Goal: Transaction & Acquisition: Purchase product/service

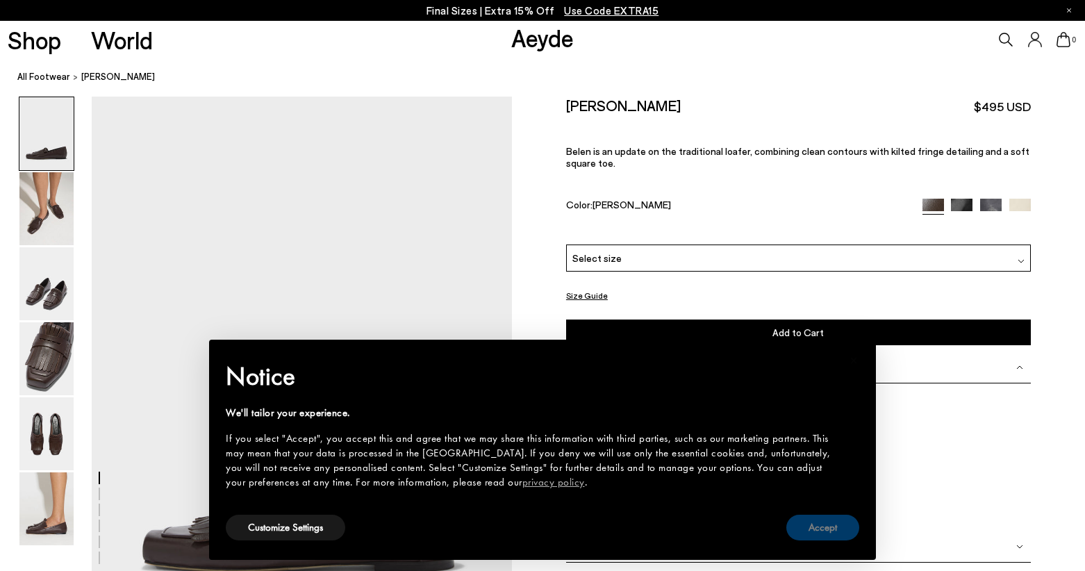
click at [838, 527] on button "Accept" at bounding box center [822, 528] width 73 height 26
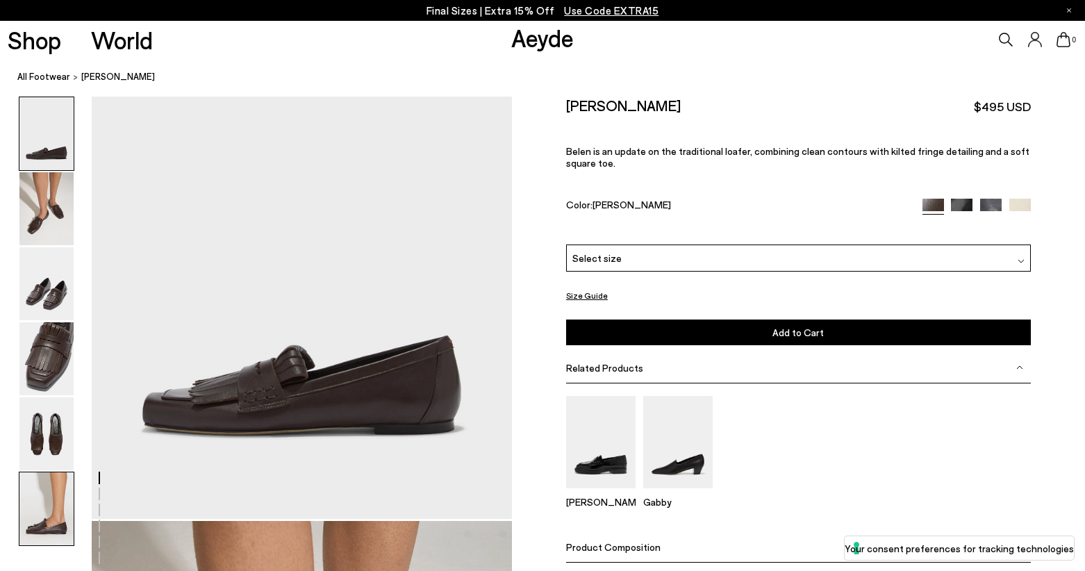
click at [42, 512] on img at bounding box center [46, 508] width 54 height 73
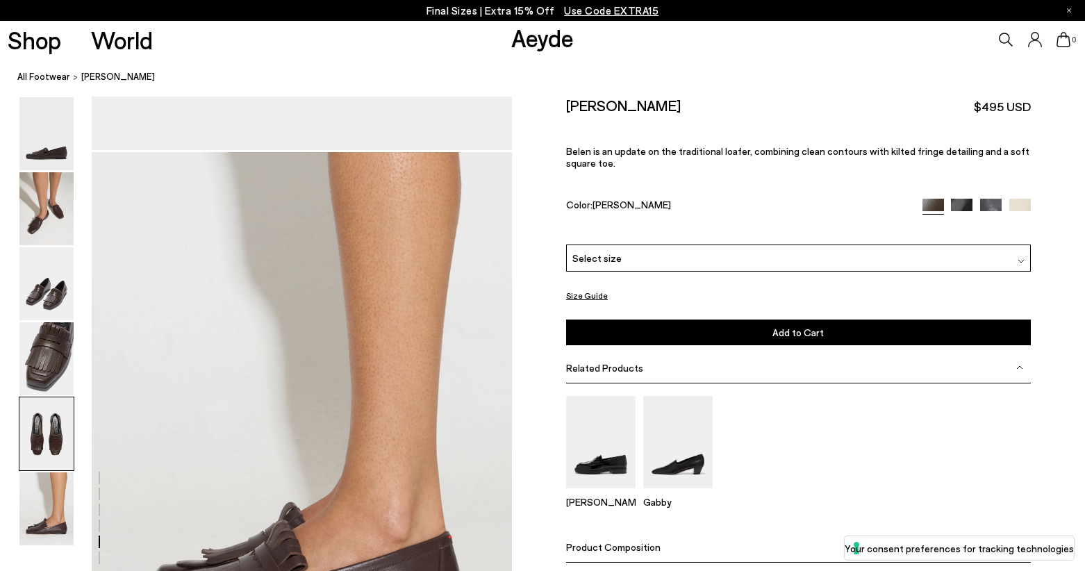
scroll to position [2907, 0]
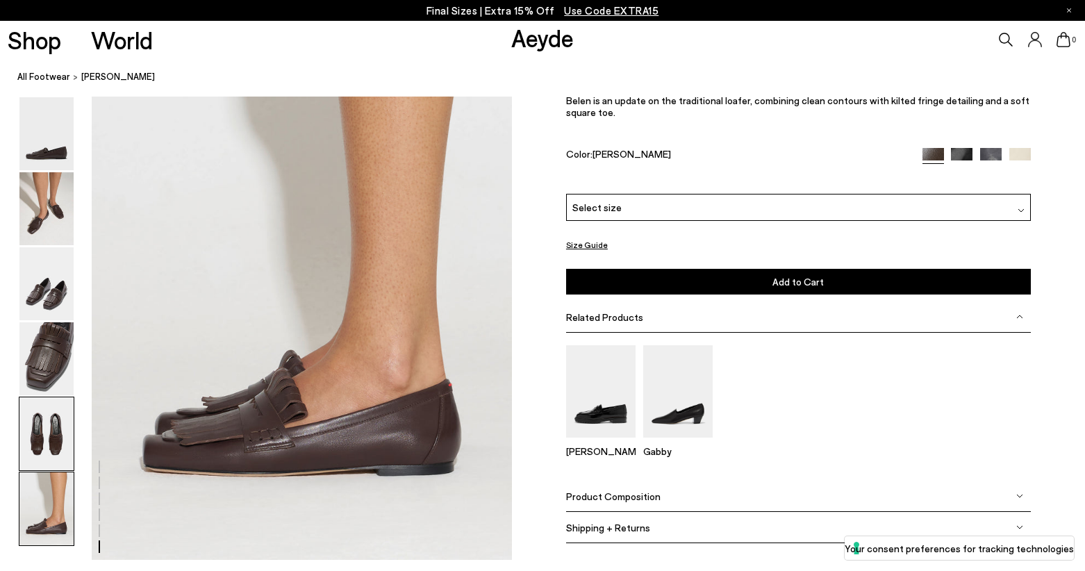
click at [53, 426] on img at bounding box center [46, 433] width 54 height 73
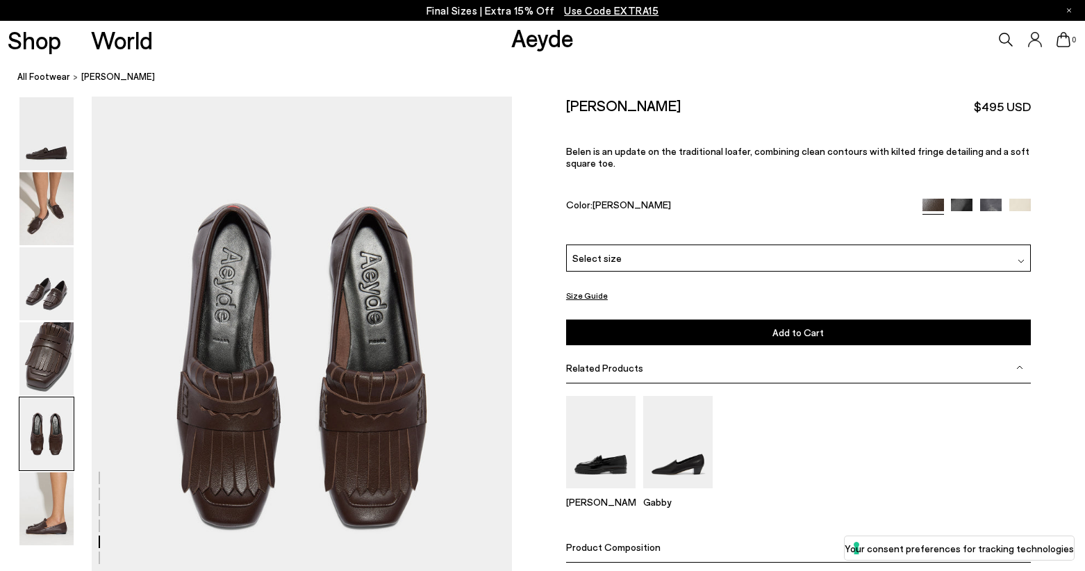
scroll to position [2250, 0]
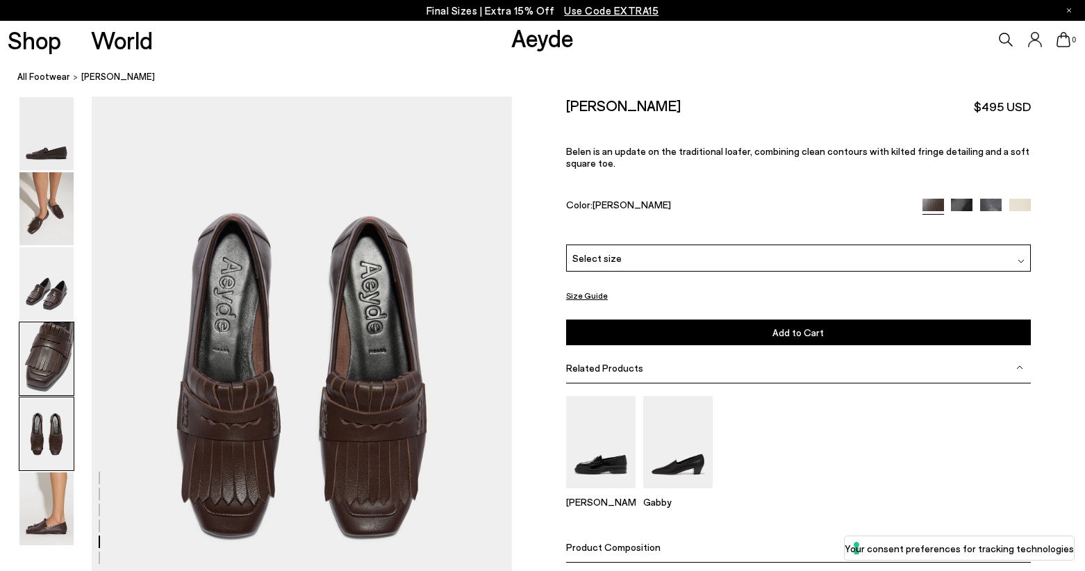
click at [51, 386] on img at bounding box center [46, 358] width 54 height 73
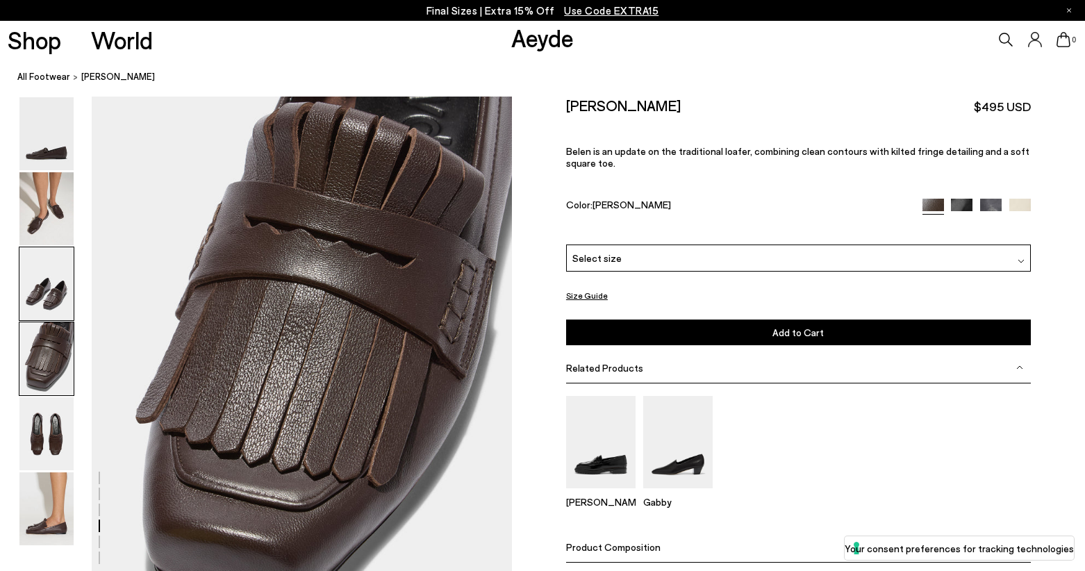
click at [42, 274] on img at bounding box center [46, 283] width 54 height 73
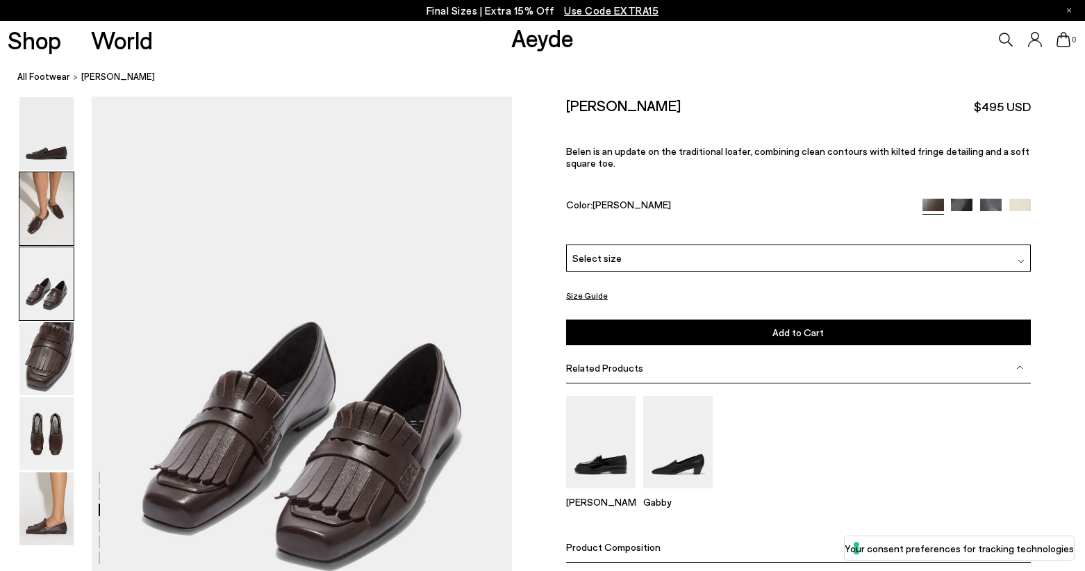
scroll to position [1126, 0]
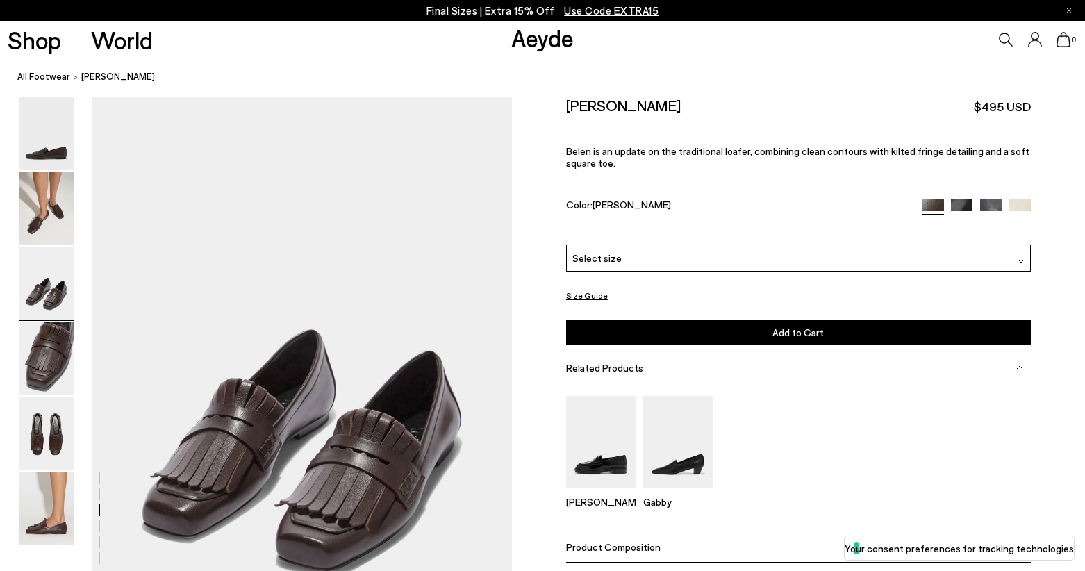
click at [584, 254] on span "Select size" at bounding box center [596, 258] width 49 height 15
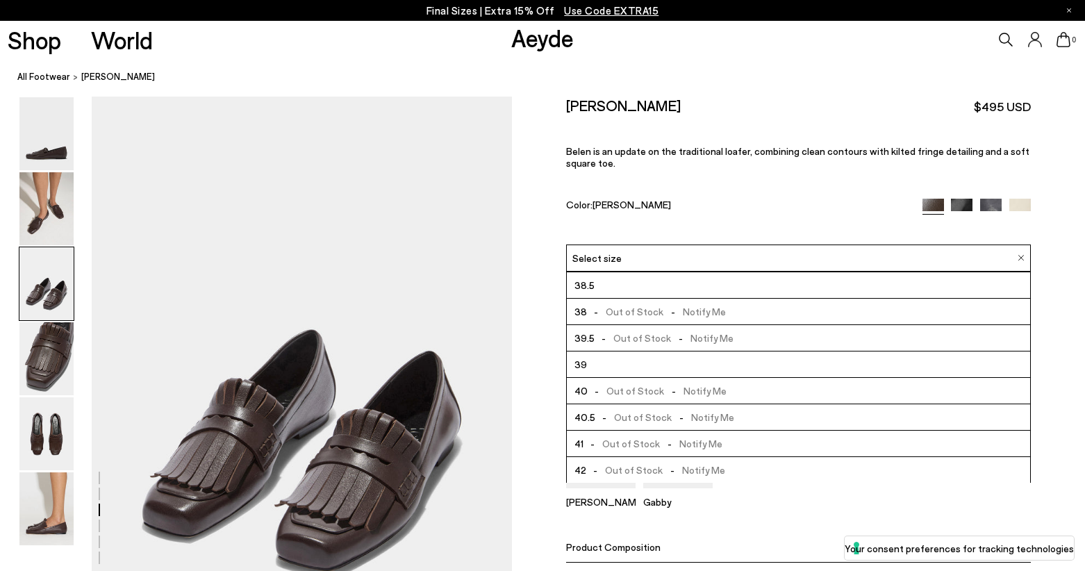
scroll to position [79, 0]
click at [649, 445] on span "- Out of Stock - Notify Me" at bounding box center [652, 442] width 139 height 17
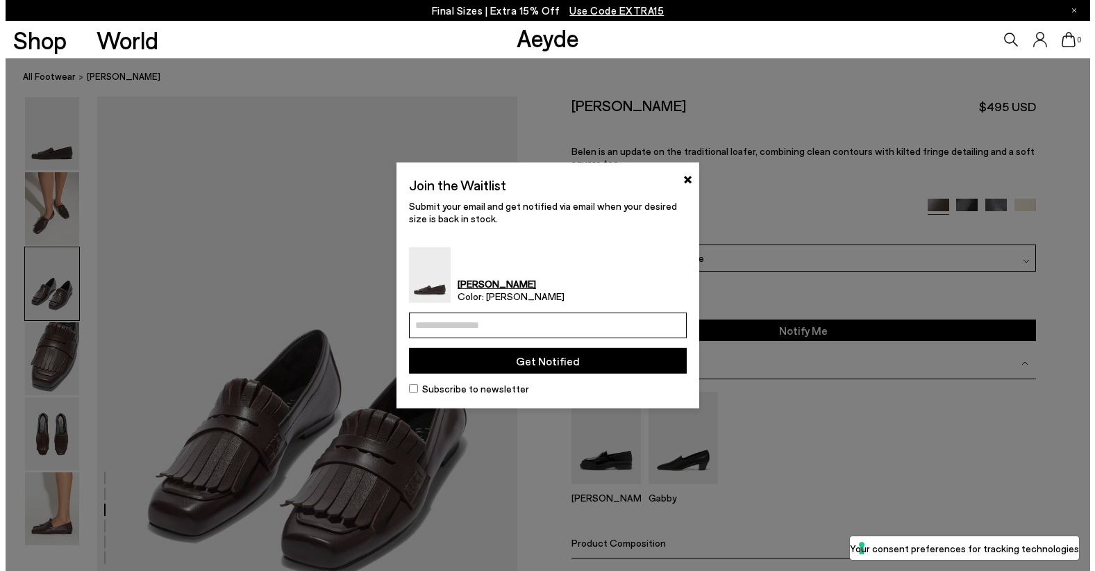
scroll to position [1133, 0]
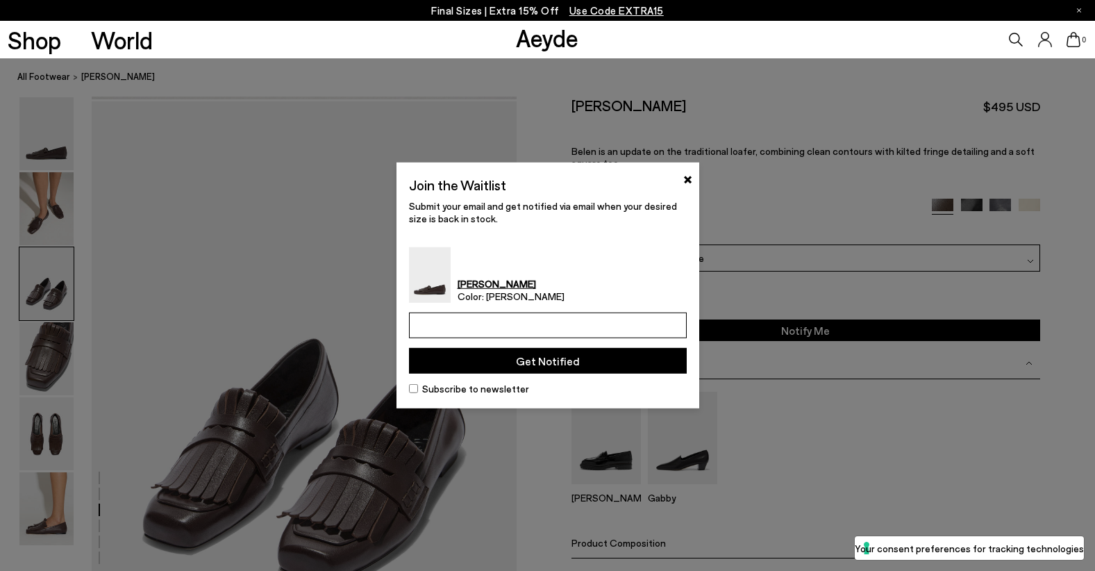
click at [507, 326] on input "email" at bounding box center [548, 325] width 278 height 26
type input "**********"
click at [607, 363] on button "Get Notified" at bounding box center [548, 361] width 278 height 26
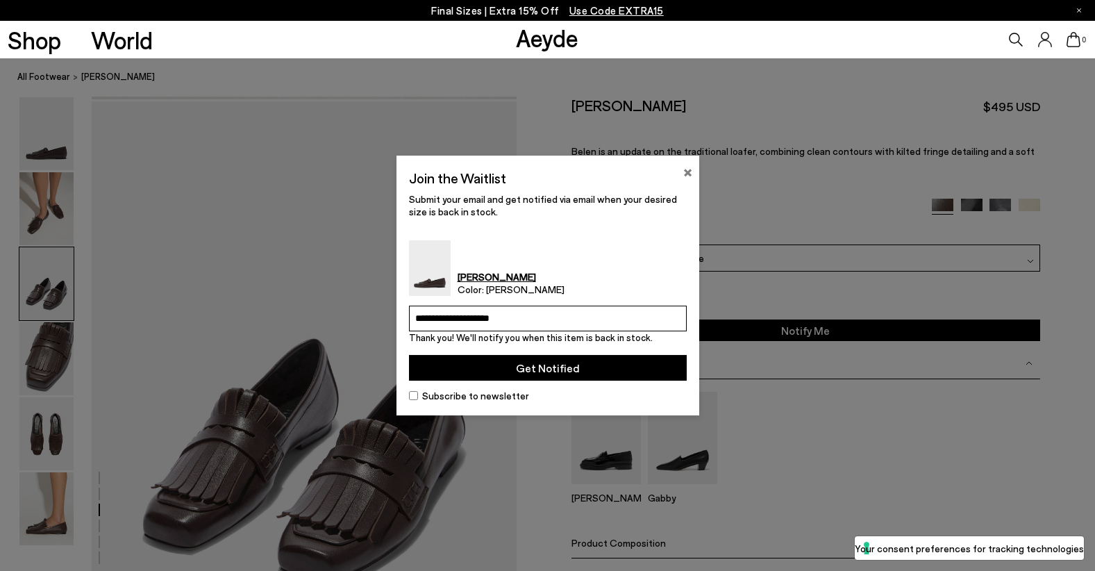
click at [685, 172] on button "×" at bounding box center [687, 170] width 9 height 17
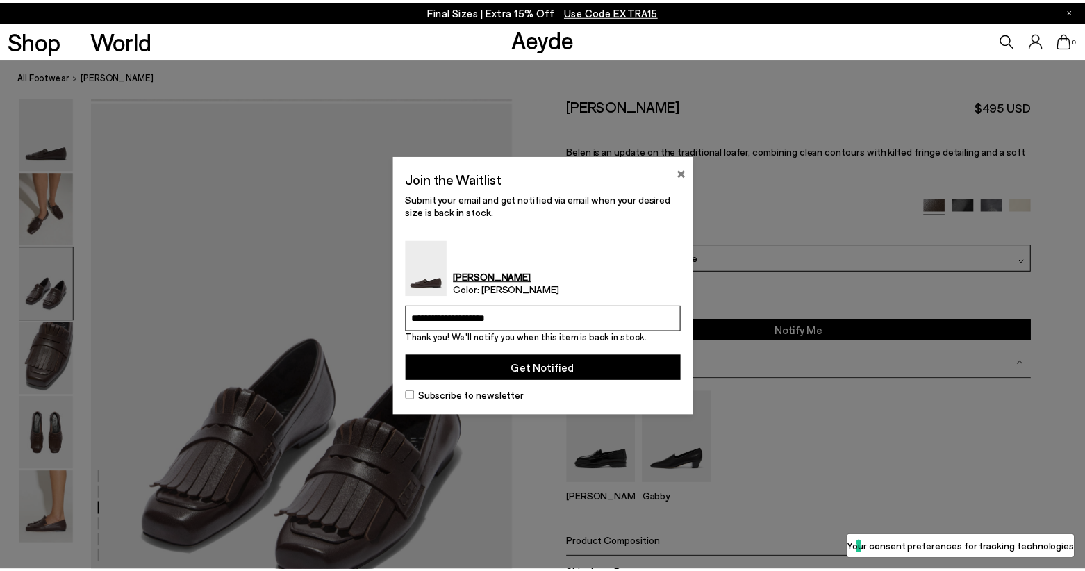
scroll to position [1126, 0]
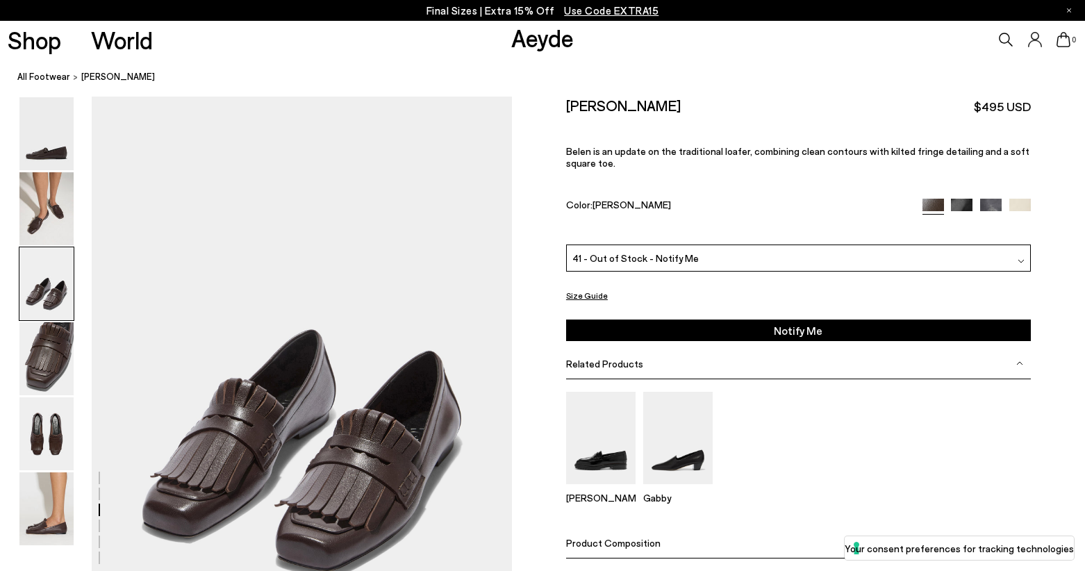
click at [954, 205] on img at bounding box center [962, 210] width 22 height 22
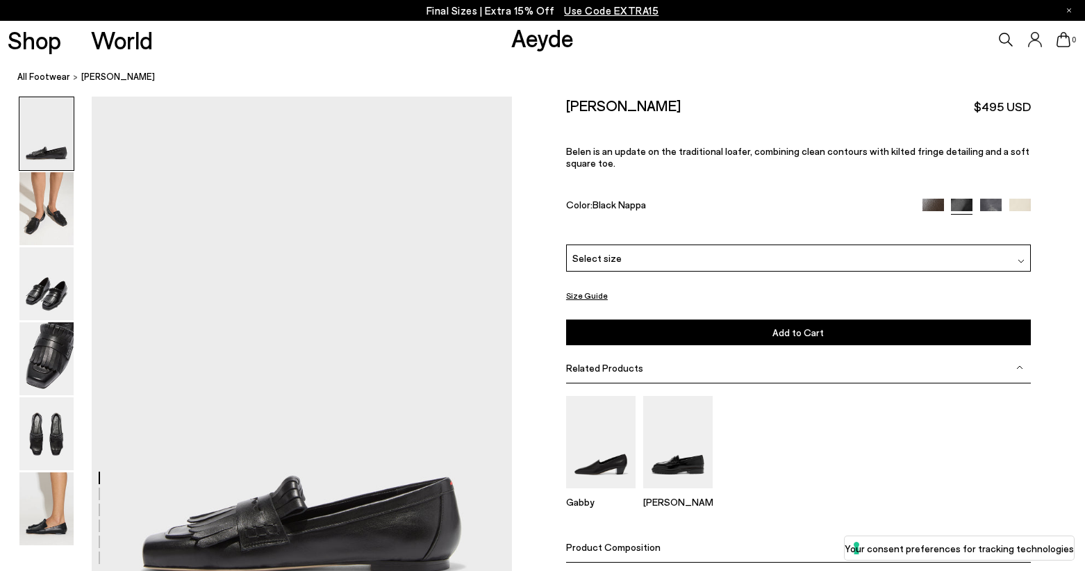
click at [997, 207] on img at bounding box center [991, 210] width 22 height 22
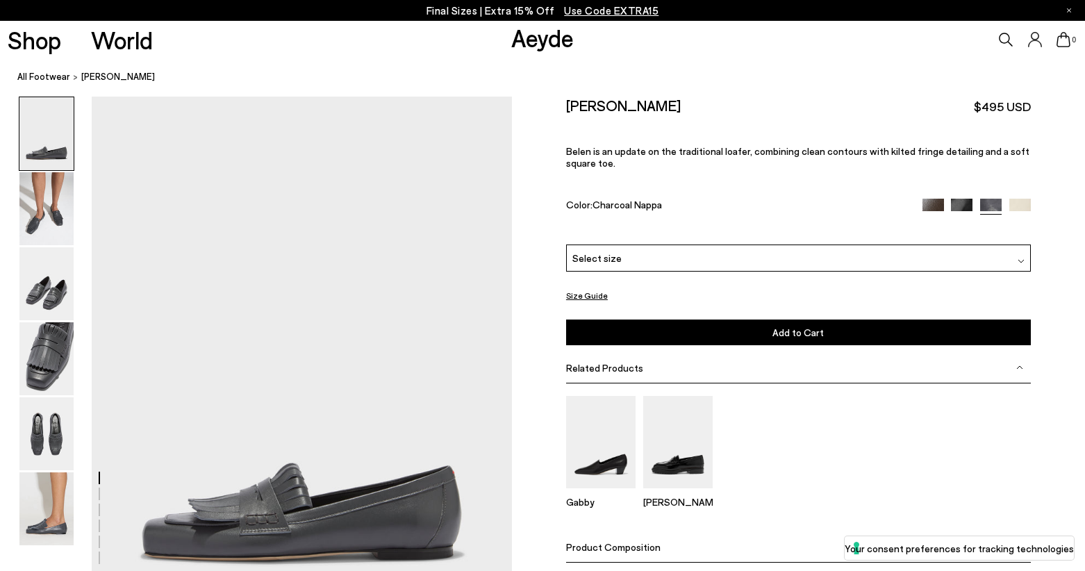
scroll to position [12, 0]
click at [1021, 208] on img at bounding box center [1020, 210] width 22 height 22
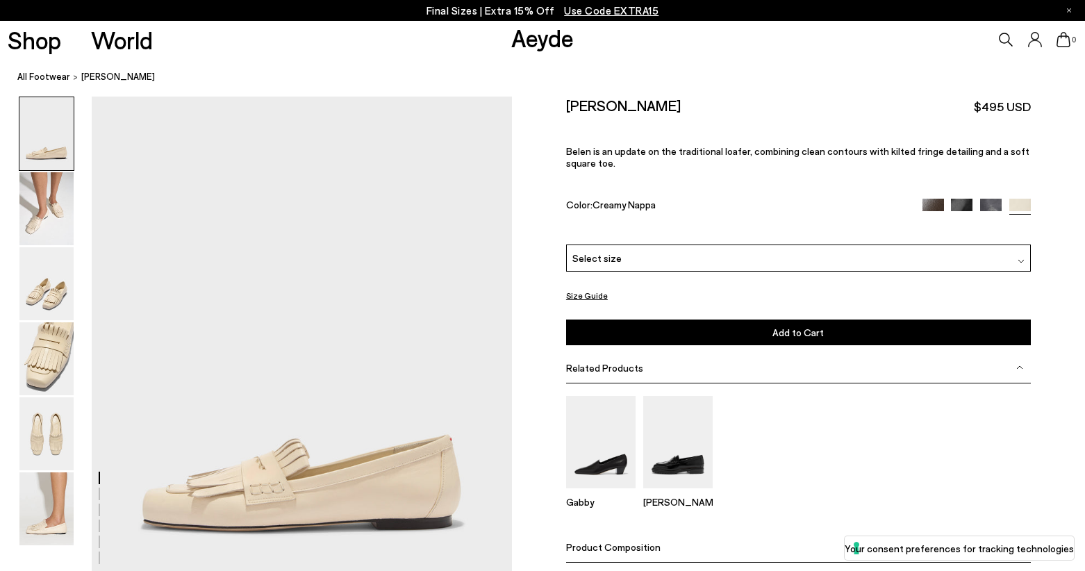
scroll to position [87, 0]
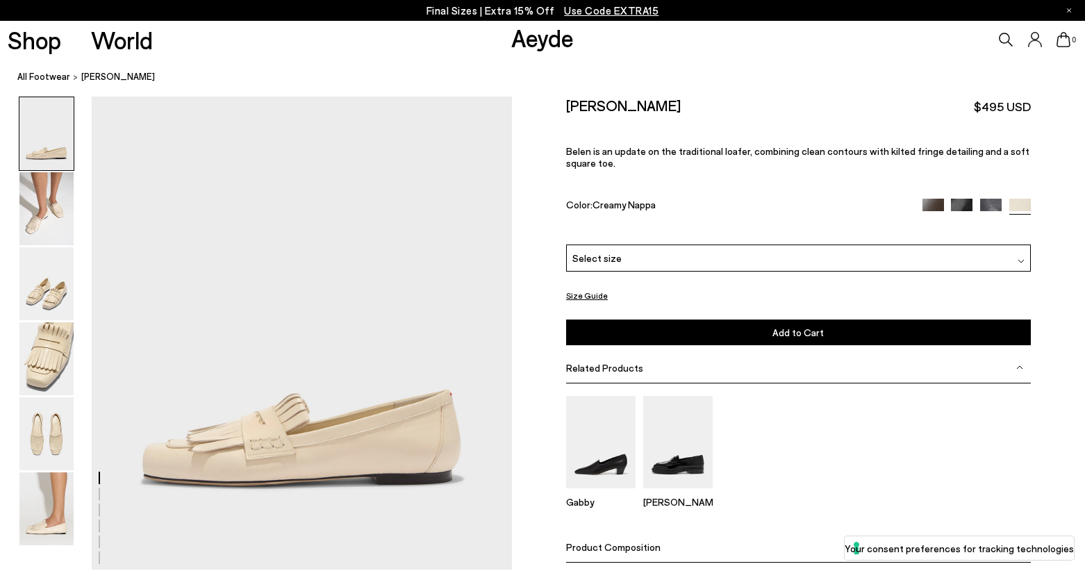
click at [991, 205] on img at bounding box center [991, 210] width 22 height 22
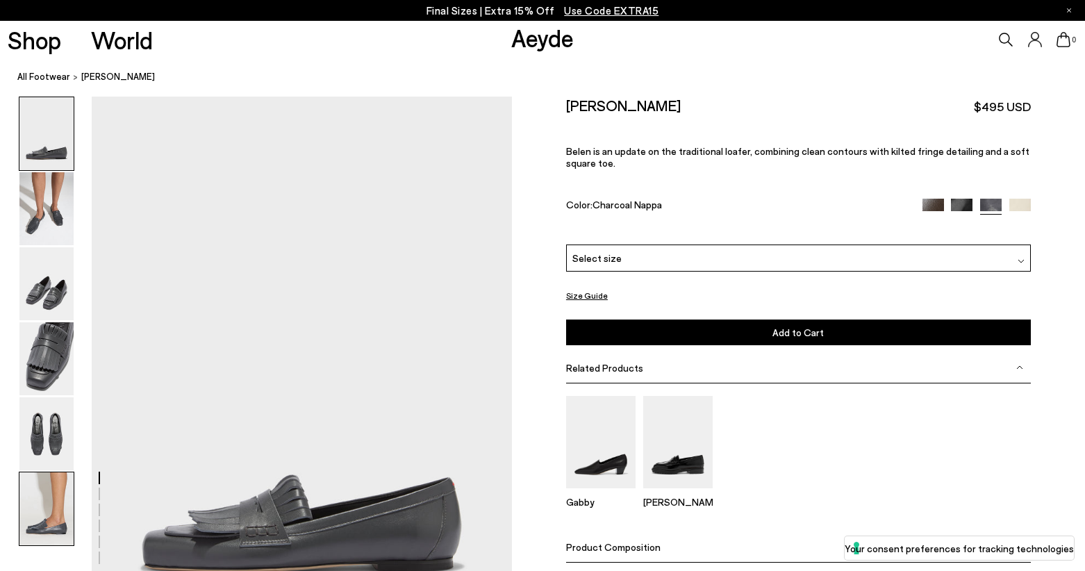
click at [47, 501] on img at bounding box center [46, 508] width 54 height 73
click at [26, 74] on link "All Footwear" at bounding box center [43, 76] width 53 height 15
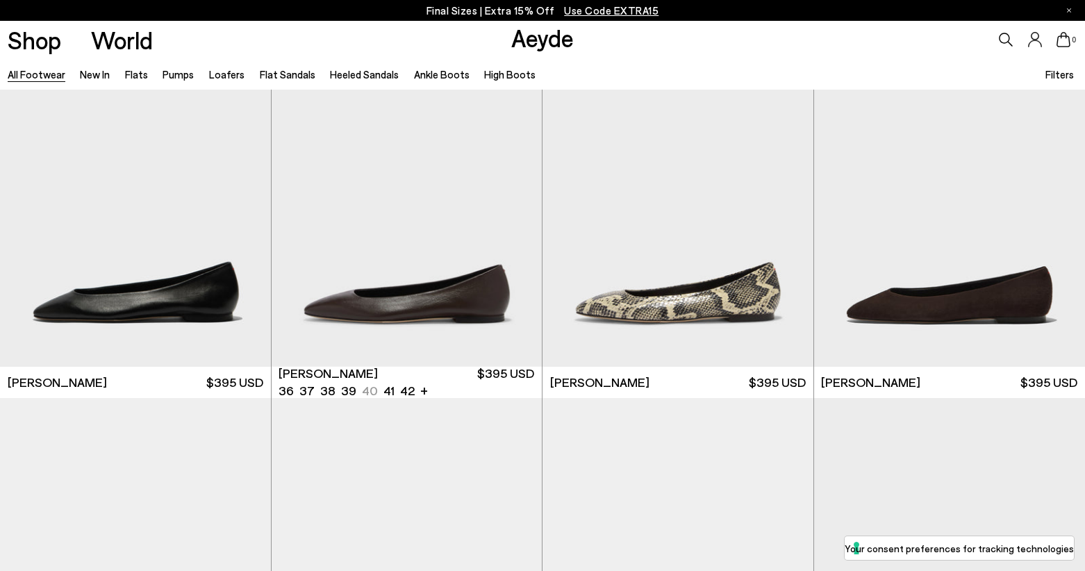
scroll to position [2300, 0]
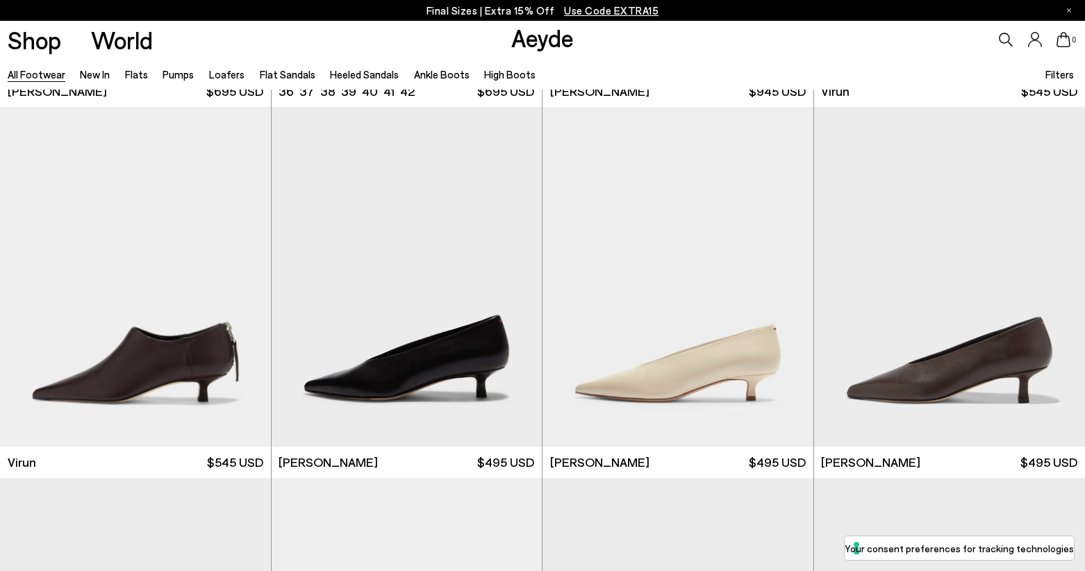
scroll to position [4838, 0]
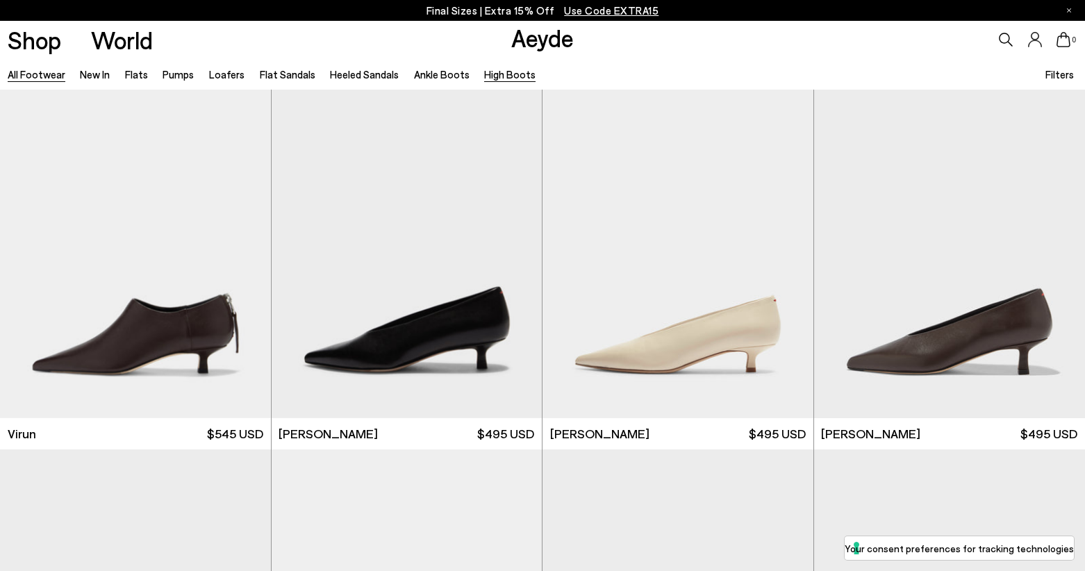
click at [517, 73] on link "High Boots" at bounding box center [509, 74] width 51 height 12
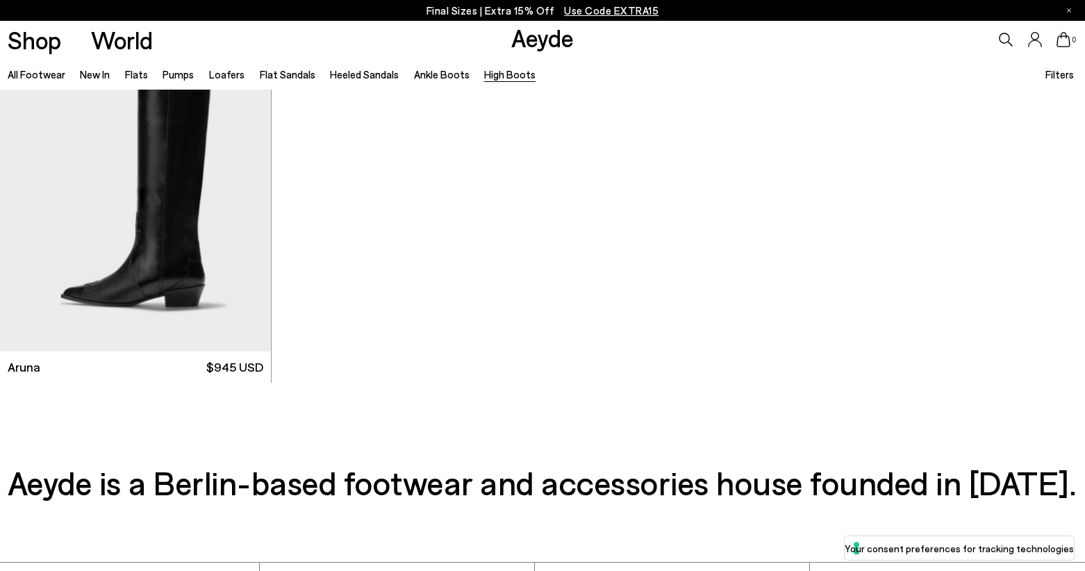
scroll to position [758, 0]
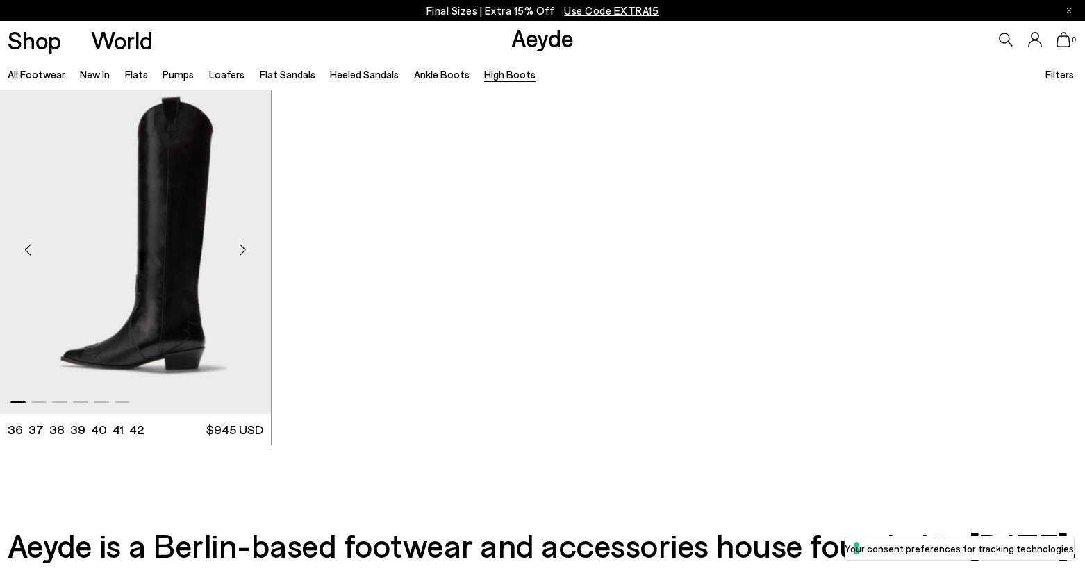
click at [169, 221] on img "1 / 6" at bounding box center [135, 244] width 271 height 340
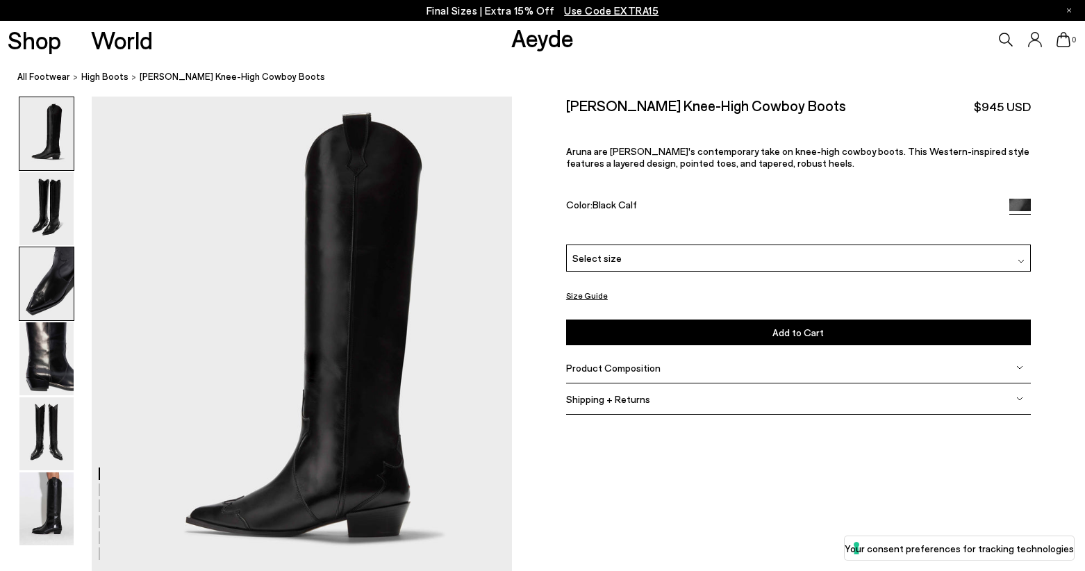
click at [47, 293] on img at bounding box center [46, 283] width 54 height 73
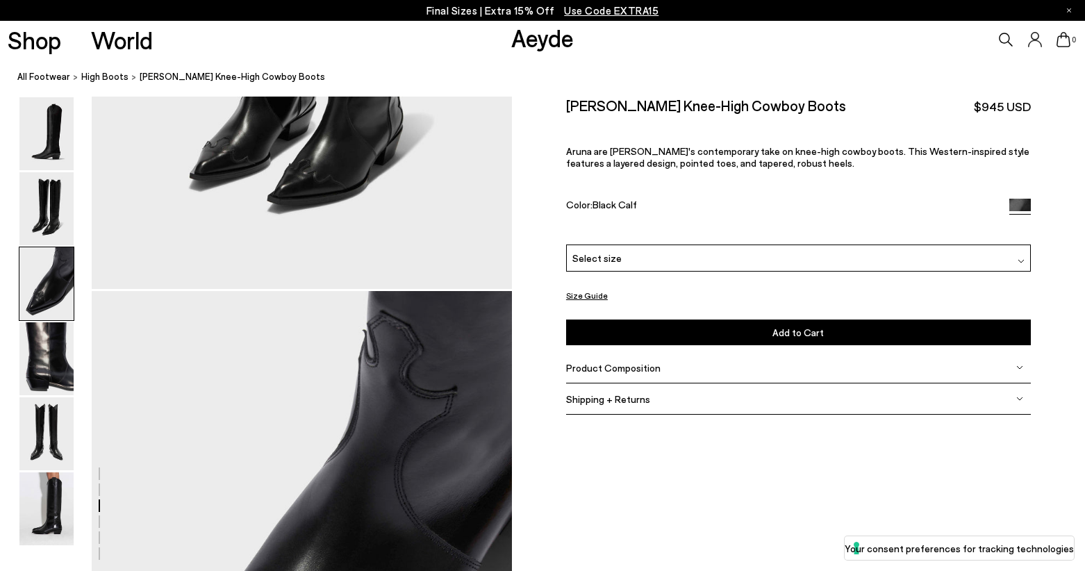
scroll to position [1039, 0]
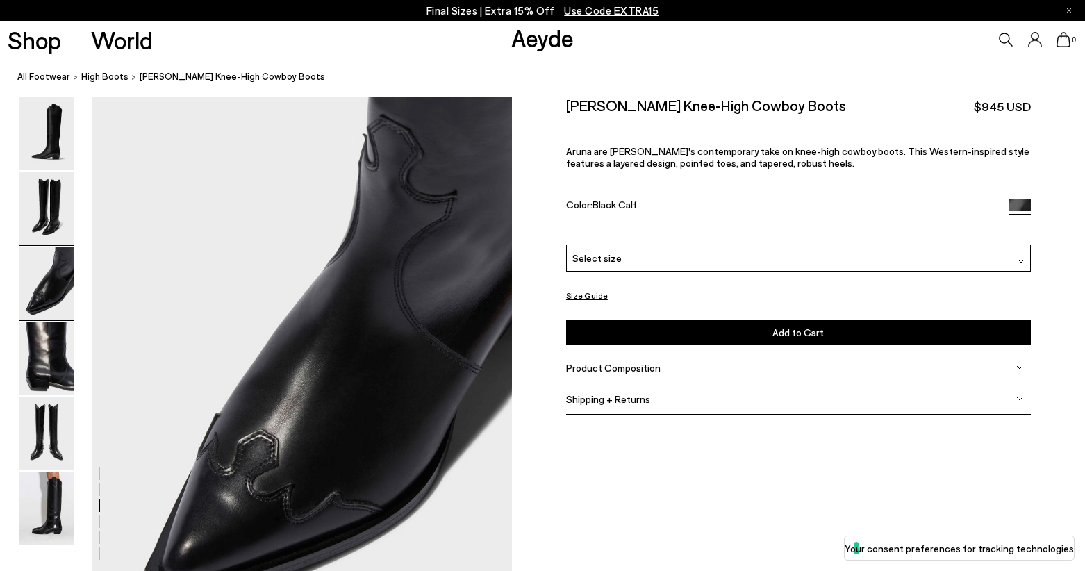
click at [58, 213] on img at bounding box center [46, 208] width 54 height 73
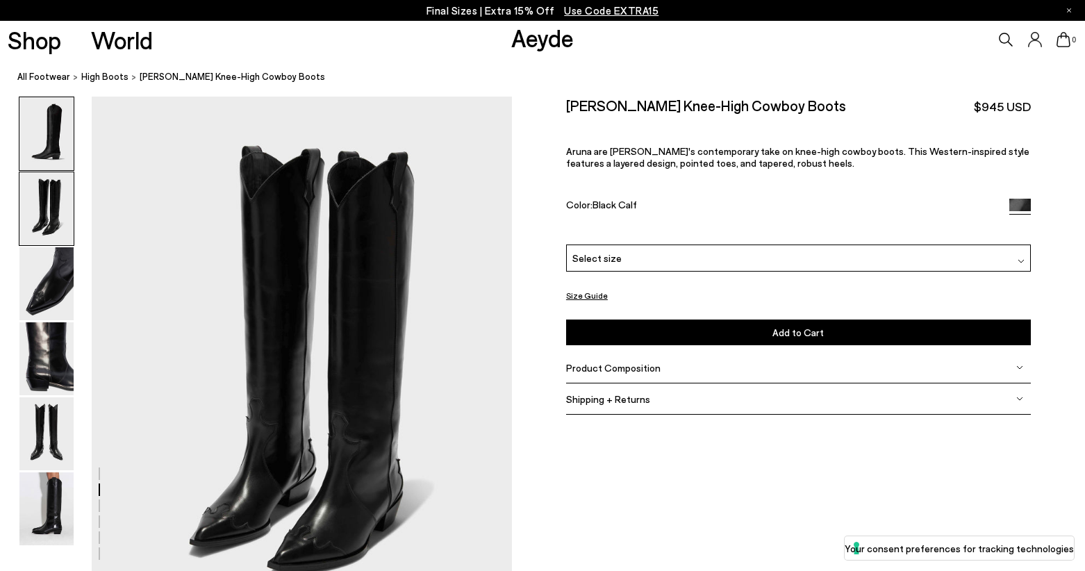
click at [62, 156] on img at bounding box center [46, 133] width 54 height 73
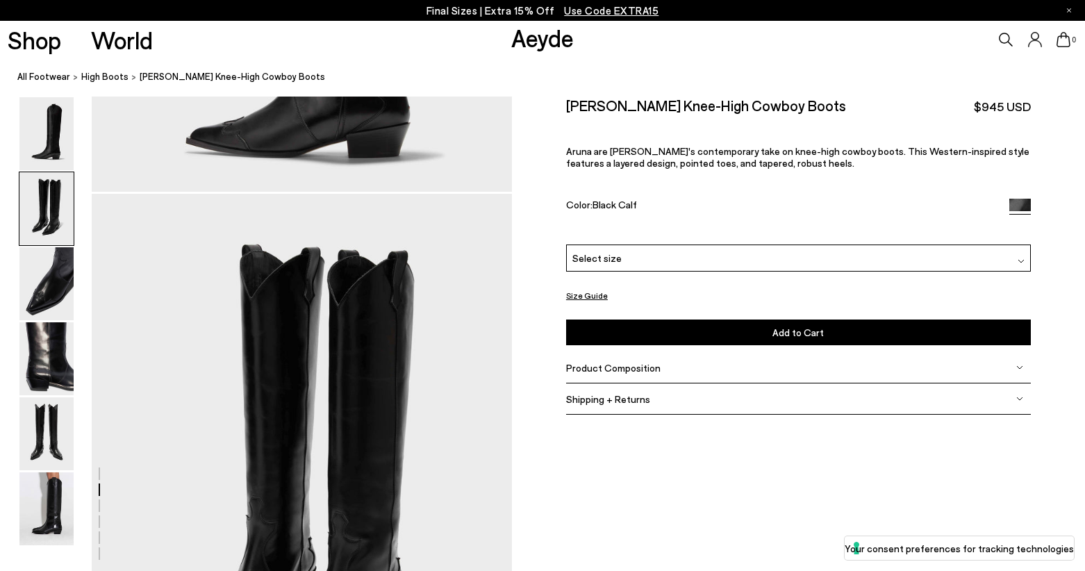
scroll to position [0, 0]
